Goal: Ask a question: Seek information or help from site administrators or community

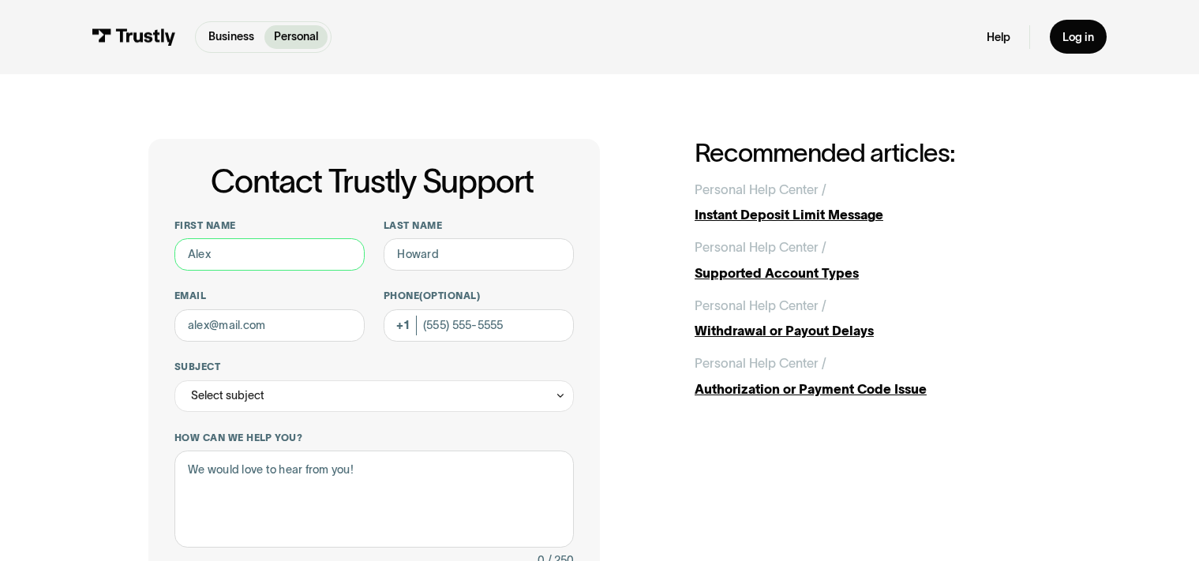
click at [283, 260] on input "First name" at bounding box center [269, 254] width 190 height 32
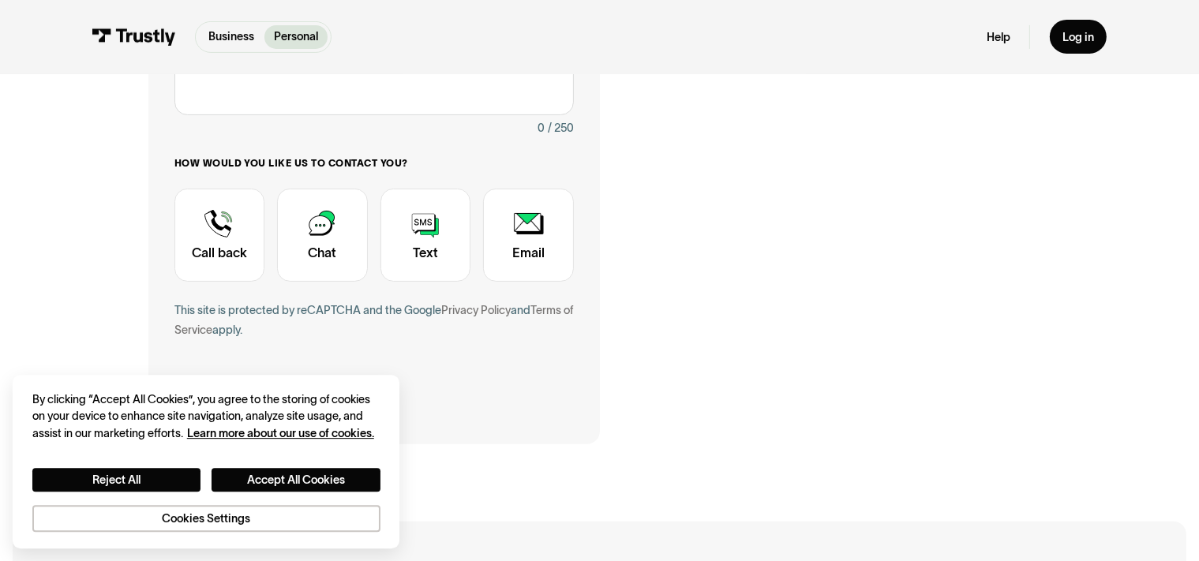
scroll to position [435, 0]
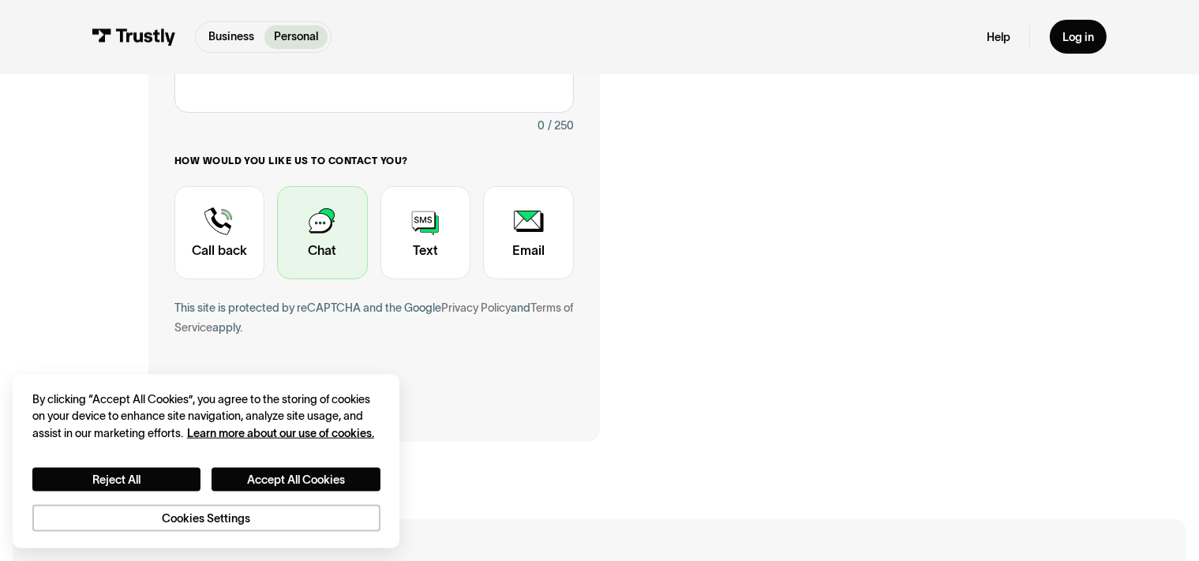
click at [324, 271] on div "Contact Trustly Support" at bounding box center [322, 232] width 91 height 93
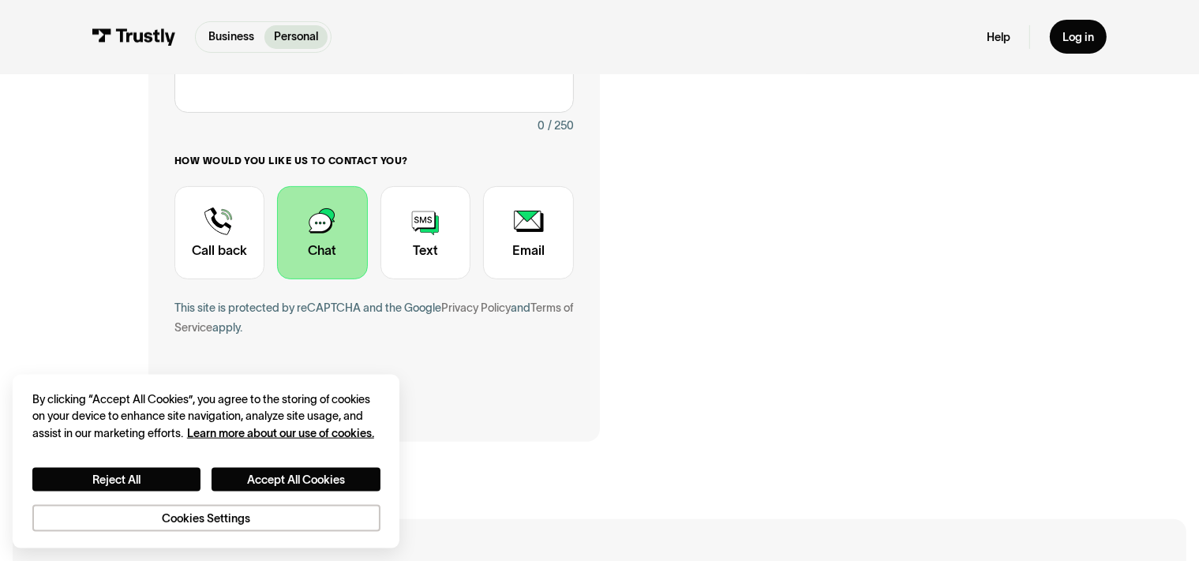
click at [440, 376] on form "First name Last name Email Phone (Optional) Subject Select subject Trustly Repo…" at bounding box center [373, 101] width 399 height 632
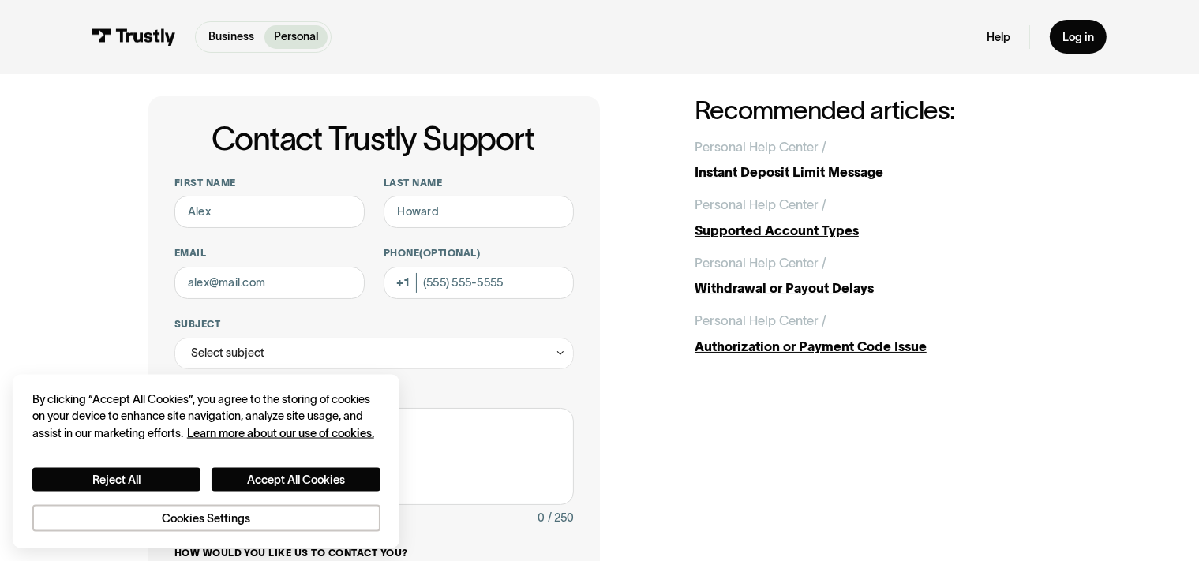
scroll to position [40, 0]
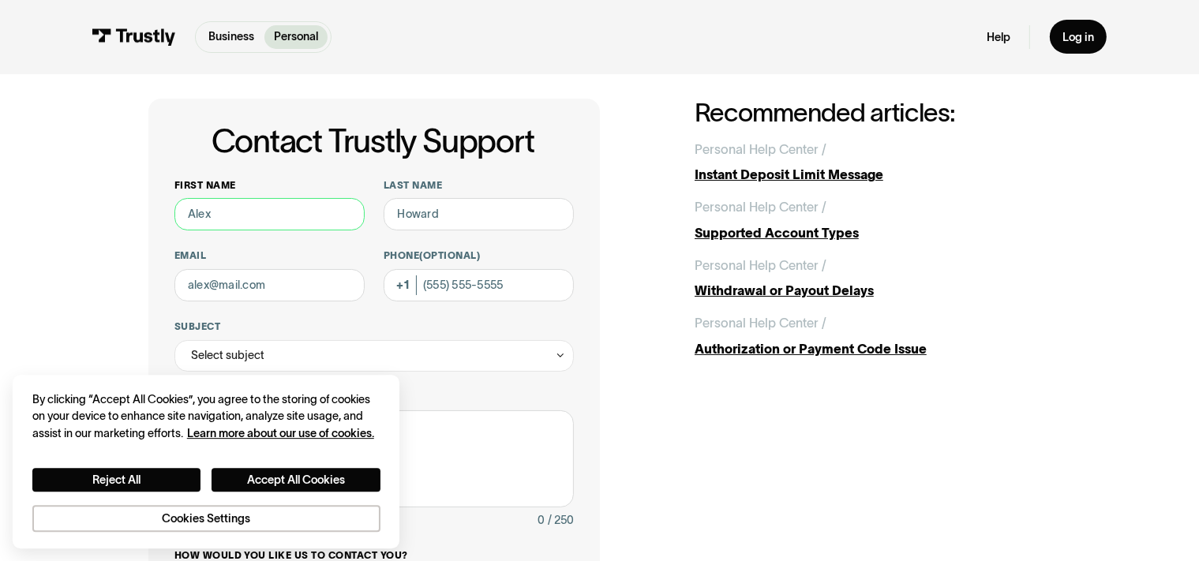
click at [314, 223] on input "First name" at bounding box center [269, 214] width 190 height 32
type input "[PERSON_NAME]"
click at [535, 228] on input "Last name" at bounding box center [479, 214] width 190 height 32
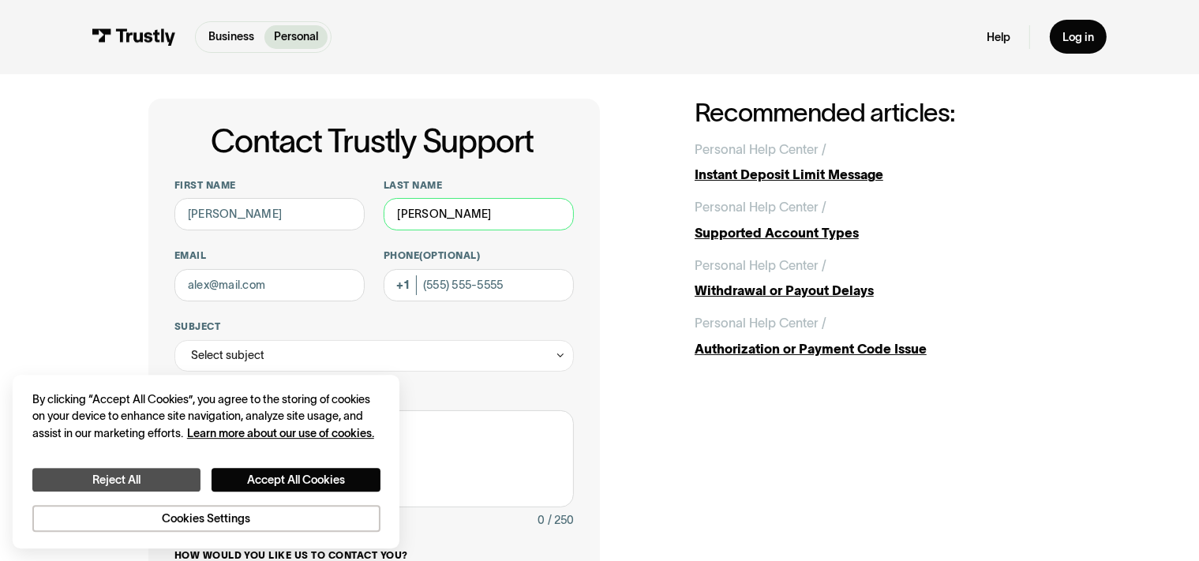
type input "[PERSON_NAME]"
click at [181, 471] on button "Reject All" at bounding box center [116, 480] width 168 height 24
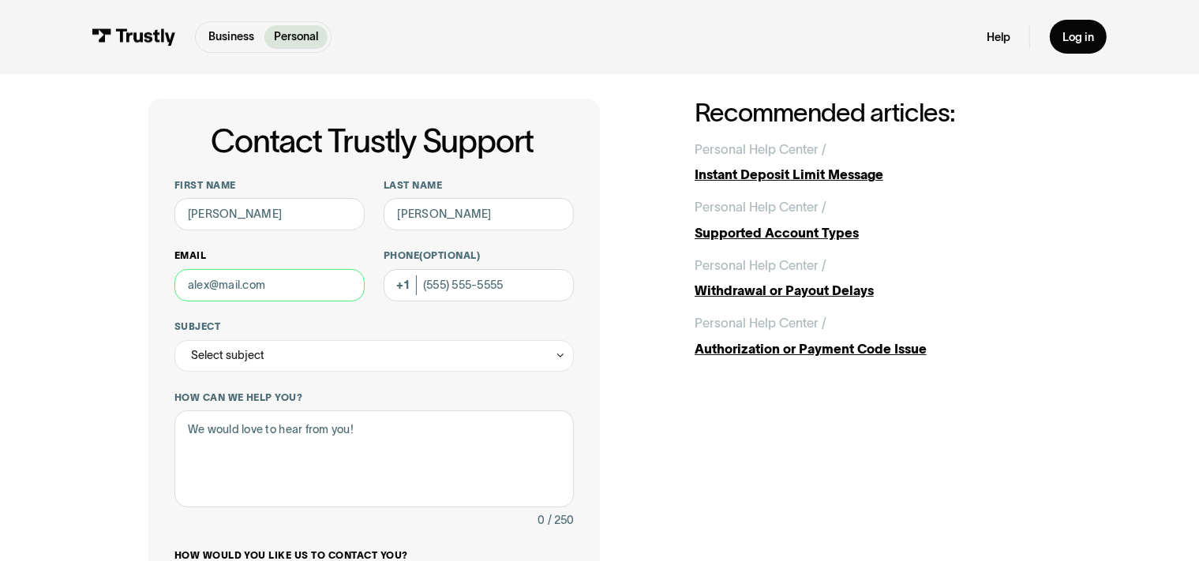
click at [309, 294] on input "Email" at bounding box center [269, 285] width 190 height 32
type input "[EMAIL_ADDRESS][DOMAIN_NAME]"
click at [452, 364] on div "Select subject" at bounding box center [373, 356] width 399 height 32
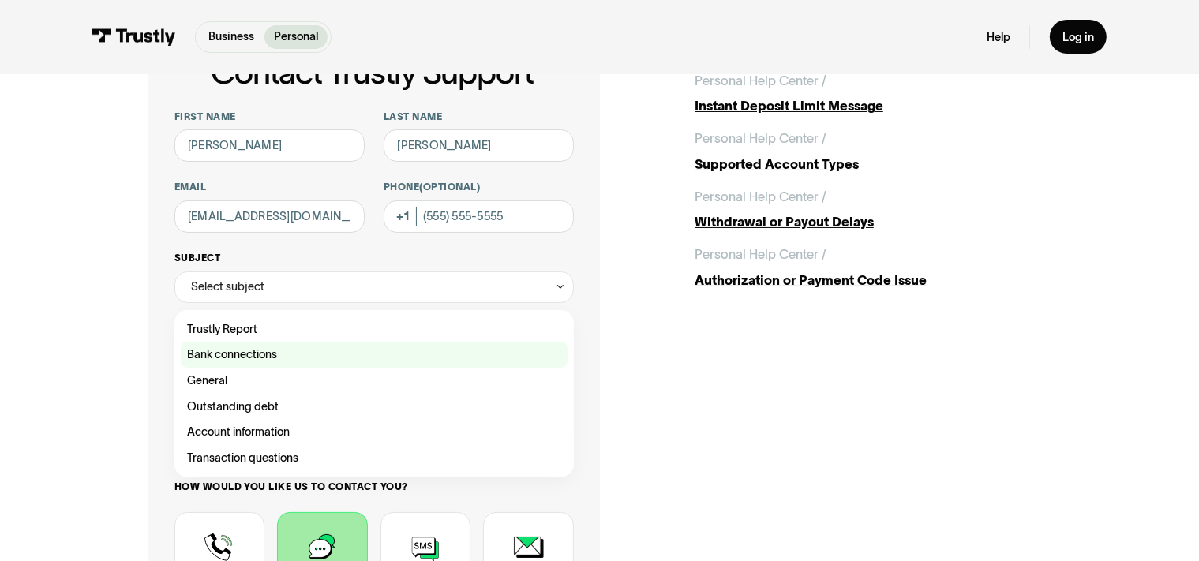
scroll to position [110, 0]
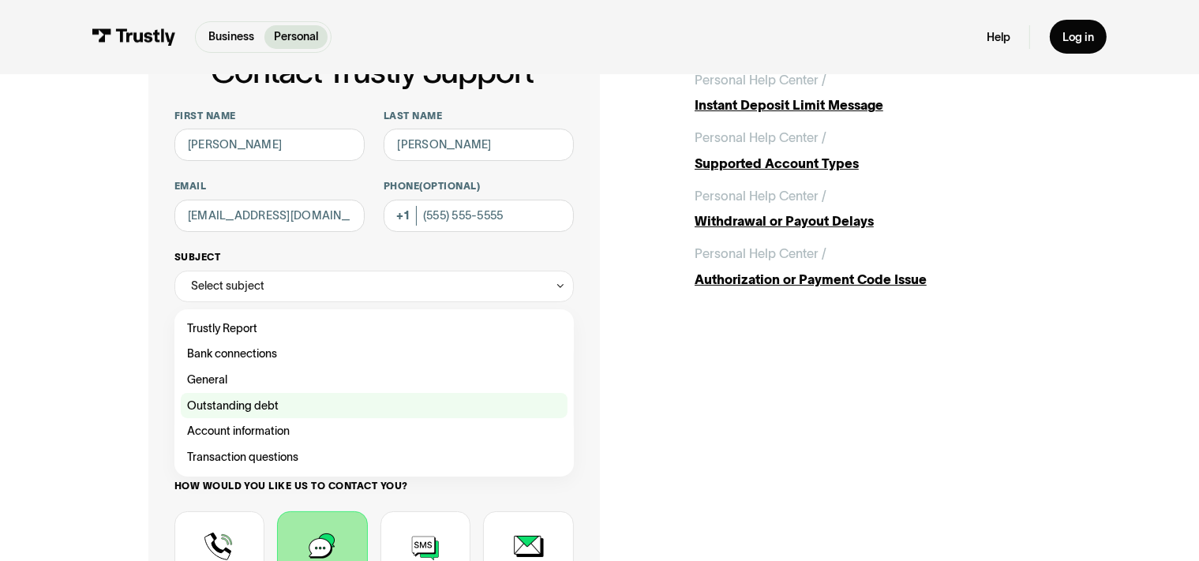
click at [421, 407] on div "Contact Trustly Support" at bounding box center [374, 406] width 387 height 26
type input "**********"
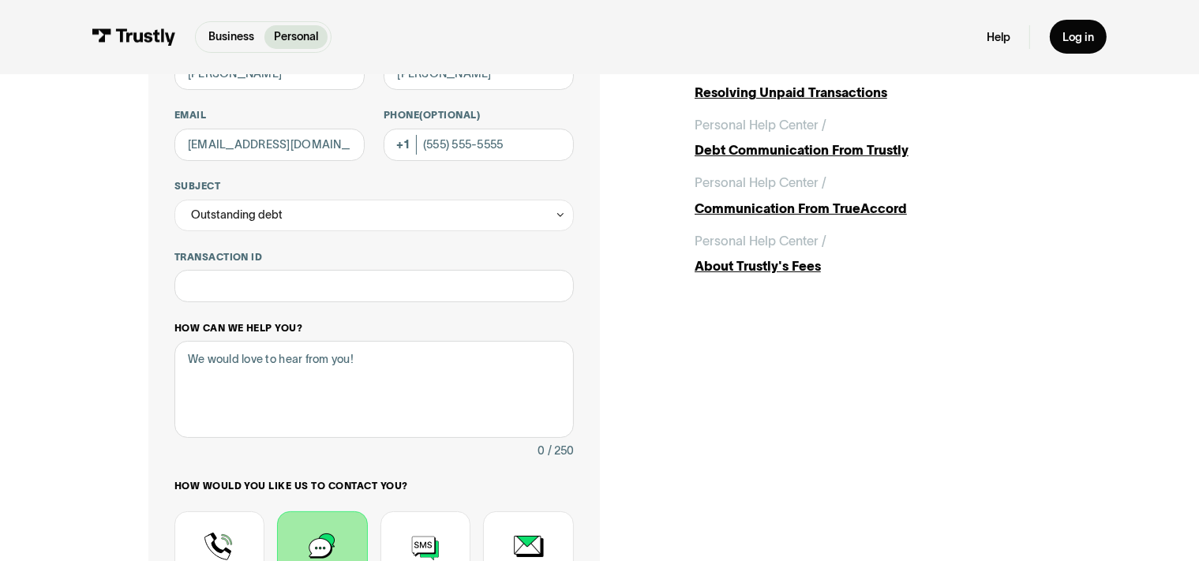
scroll to position [179, 0]
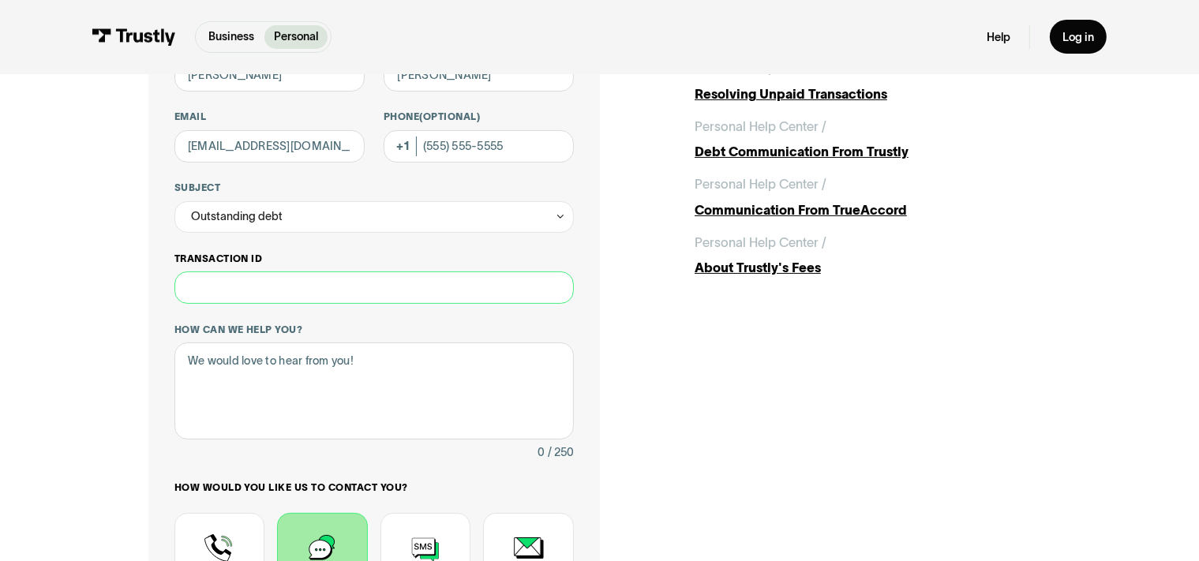
click at [447, 275] on input "Transaction ID" at bounding box center [373, 287] width 399 height 32
type input "*"
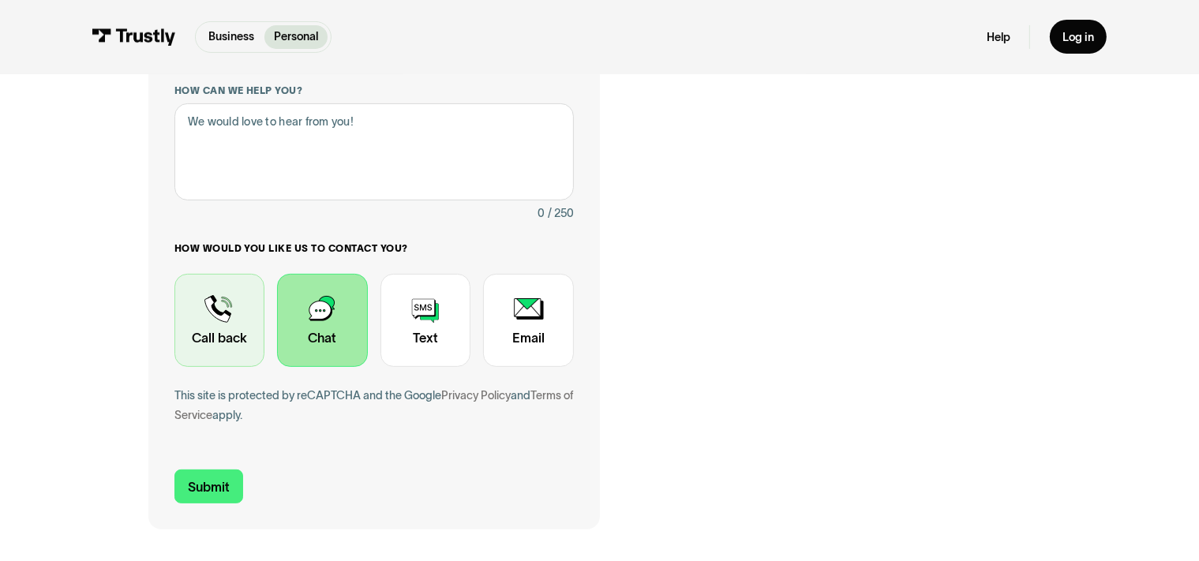
scroll to position [0, 0]
